Goal: Check status: Check status

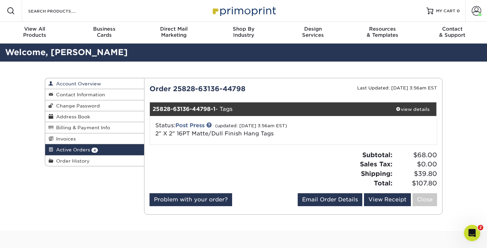
click at [85, 85] on span "Account Overview" at bounding box center [77, 83] width 48 height 5
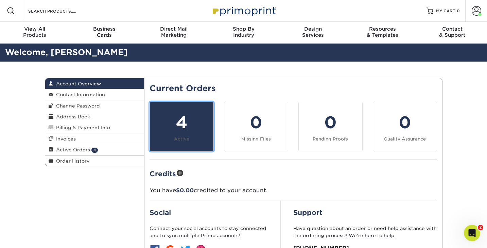
click at [182, 125] on div "4" at bounding box center [181, 122] width 55 height 24
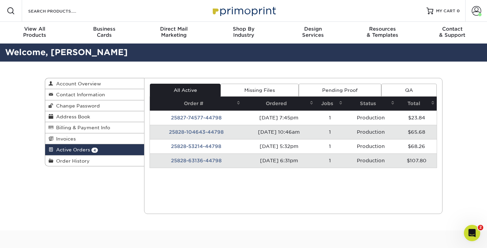
click at [196, 160] on td "25828-63136-44798" at bounding box center [196, 160] width 92 height 14
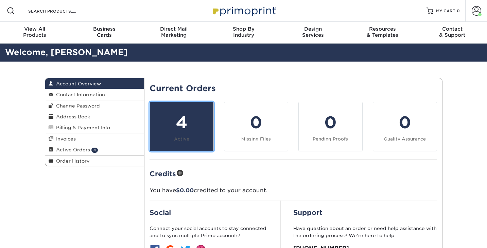
click at [182, 119] on div "4" at bounding box center [181, 122] width 55 height 24
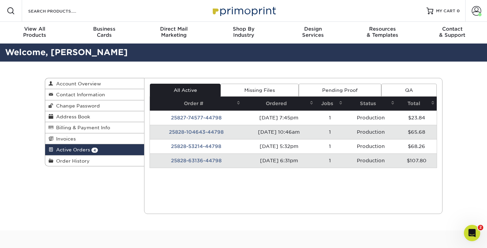
click at [213, 131] on td "25828-104643-44798" at bounding box center [196, 132] width 92 height 14
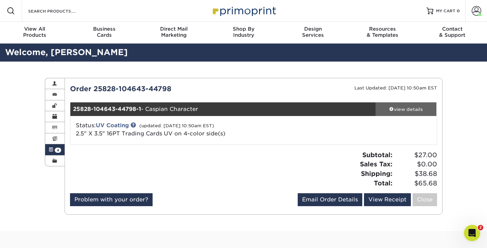
click at [396, 108] on div "view details" at bounding box center [405, 109] width 61 height 7
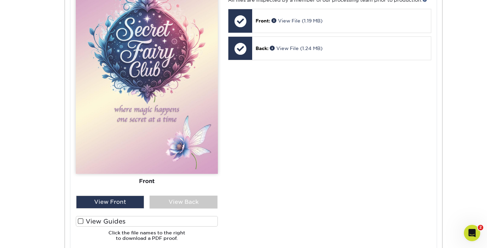
scroll to position [315, 0]
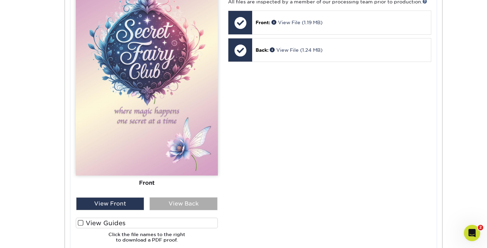
click at [191, 205] on div "View Back" at bounding box center [183, 203] width 68 height 13
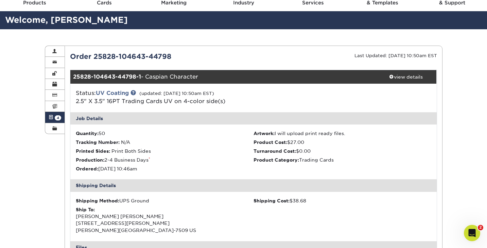
scroll to position [0, 0]
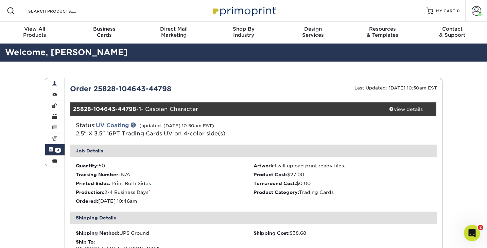
click at [56, 82] on span at bounding box center [54, 83] width 5 height 5
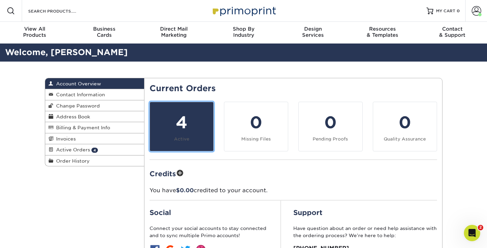
click at [175, 127] on div "4" at bounding box center [181, 122] width 55 height 24
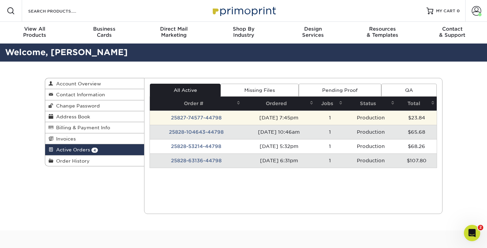
click at [201, 120] on td "25827-74577-44798" at bounding box center [196, 117] width 92 height 14
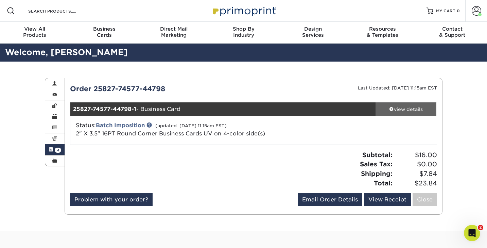
click at [403, 108] on div "view details" at bounding box center [405, 109] width 61 height 7
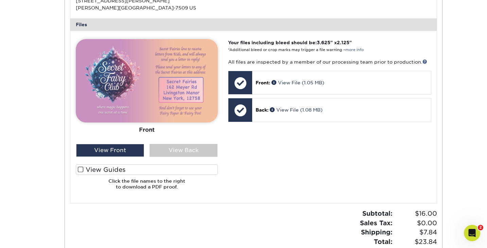
scroll to position [261, 0]
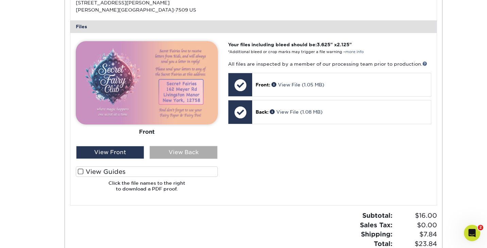
click at [186, 154] on div "View Back" at bounding box center [183, 152] width 68 height 13
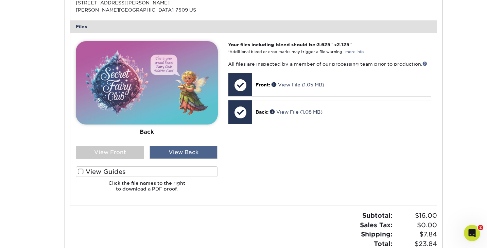
click at [186, 154] on div "View Back" at bounding box center [183, 152] width 68 height 13
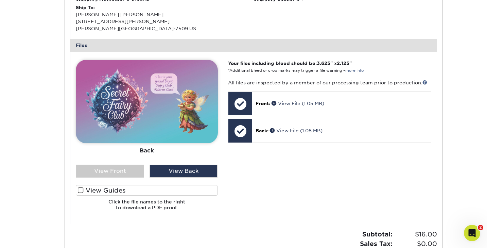
scroll to position [244, 0]
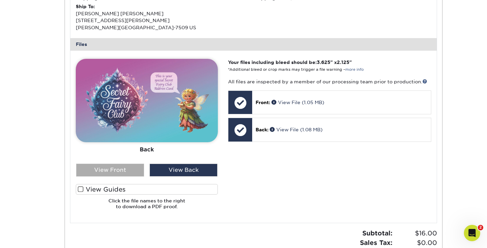
click at [127, 167] on div "View Front" at bounding box center [110, 169] width 68 height 13
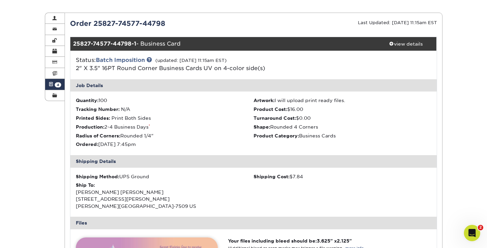
scroll to position [0, 0]
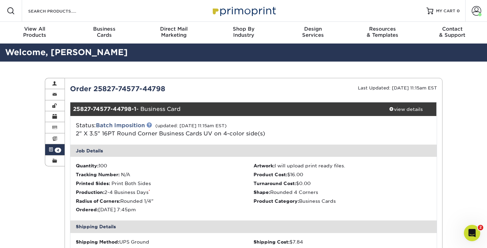
click at [150, 124] on link at bounding box center [148, 124] width 5 height 5
click at [57, 84] on link "Account Overview" at bounding box center [55, 83] width 20 height 11
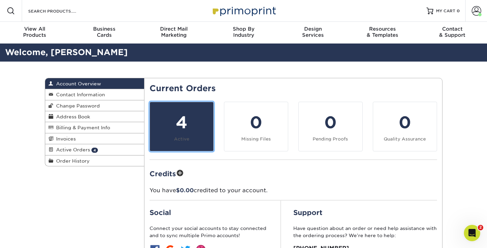
click at [176, 126] on div "4" at bounding box center [181, 122] width 55 height 24
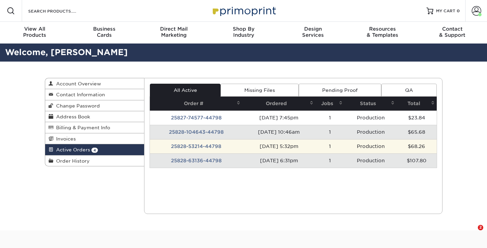
click at [182, 146] on td "25828-53214-44798" at bounding box center [196, 146] width 92 height 14
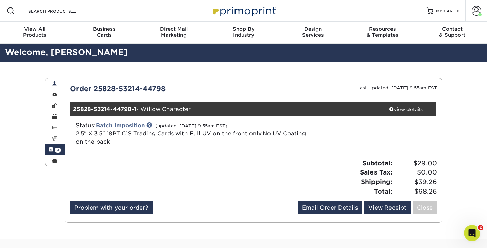
click at [56, 84] on span at bounding box center [54, 83] width 5 height 5
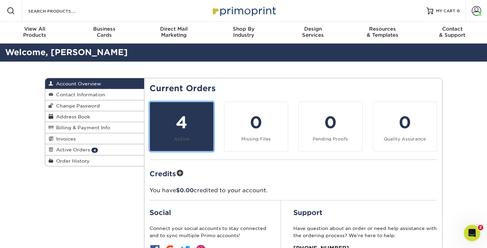
click at [175, 123] on div "4" at bounding box center [181, 122] width 55 height 24
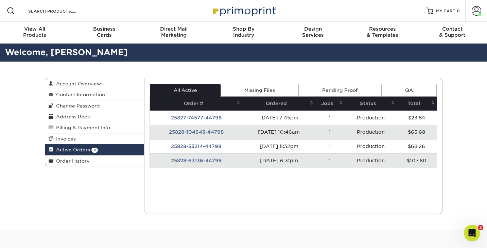
click at [197, 131] on td "25828-104643-44798" at bounding box center [196, 132] width 92 height 14
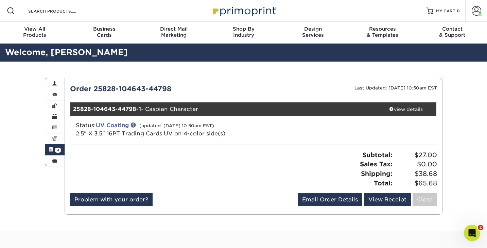
click at [59, 85] on link "Account Overview" at bounding box center [55, 83] width 20 height 11
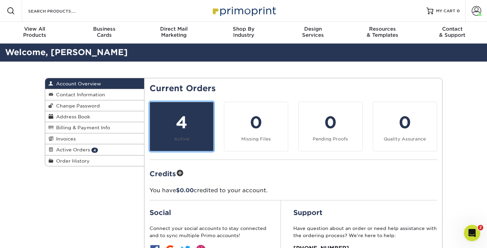
click at [186, 129] on div "4" at bounding box center [181, 122] width 55 height 24
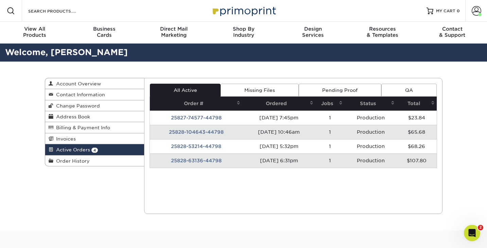
click at [192, 163] on td "25828-63136-44798" at bounding box center [196, 160] width 92 height 14
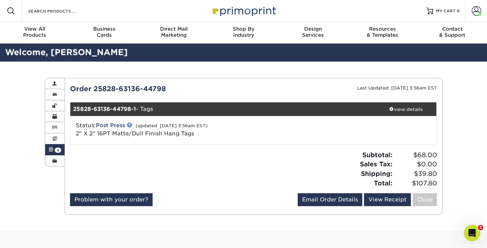
click at [132, 124] on link at bounding box center [129, 124] width 5 height 5
